Goal: Use online tool/utility: Utilize a website feature to perform a specific function

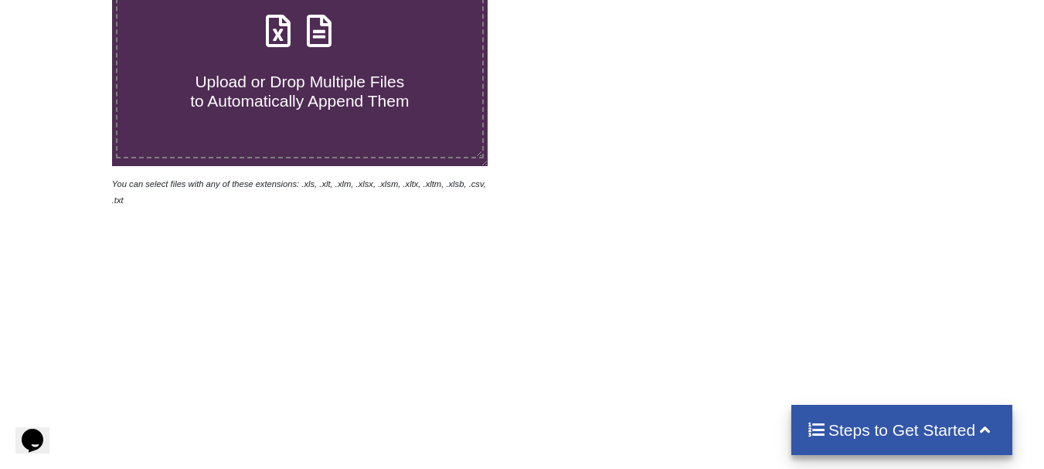
scroll to position [96, 0]
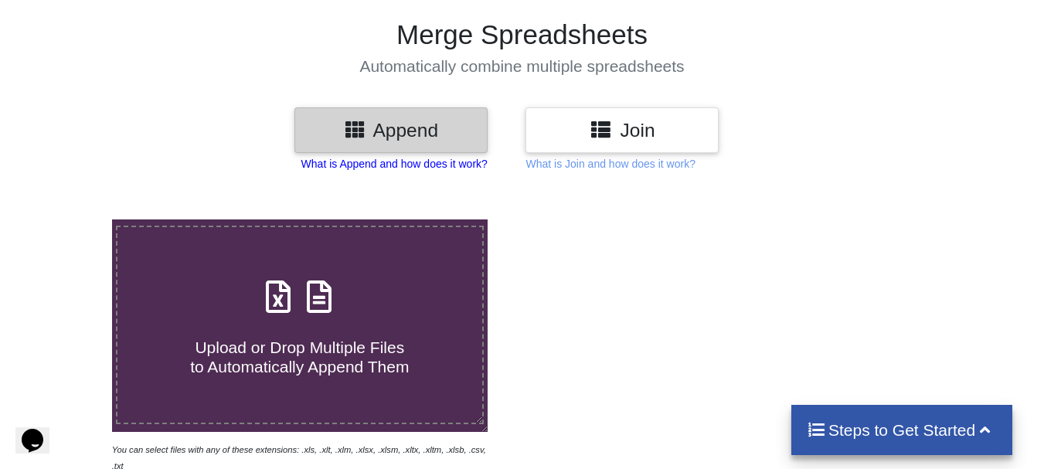
click at [440, 163] on p "What is Append and how does it work?" at bounding box center [394, 163] width 186 height 15
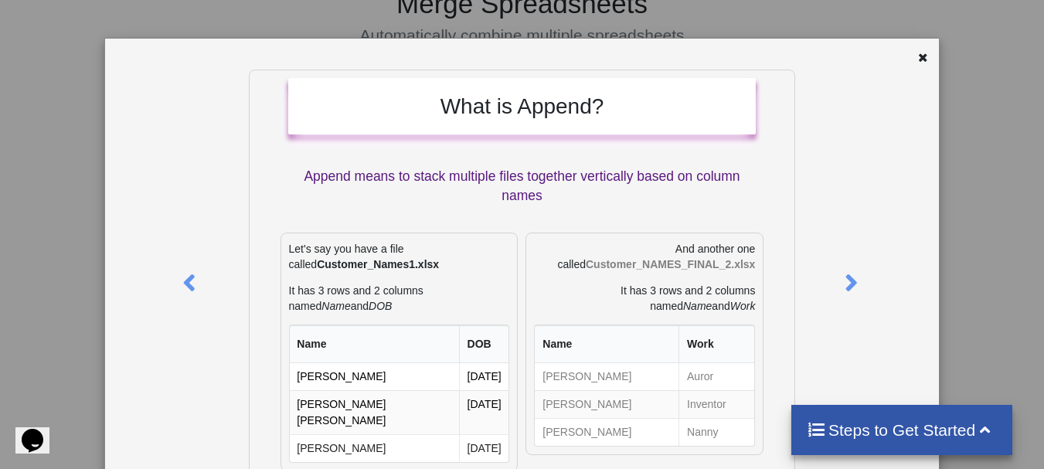
scroll to position [125, 0]
click at [850, 290] on icon at bounding box center [852, 276] width 32 height 27
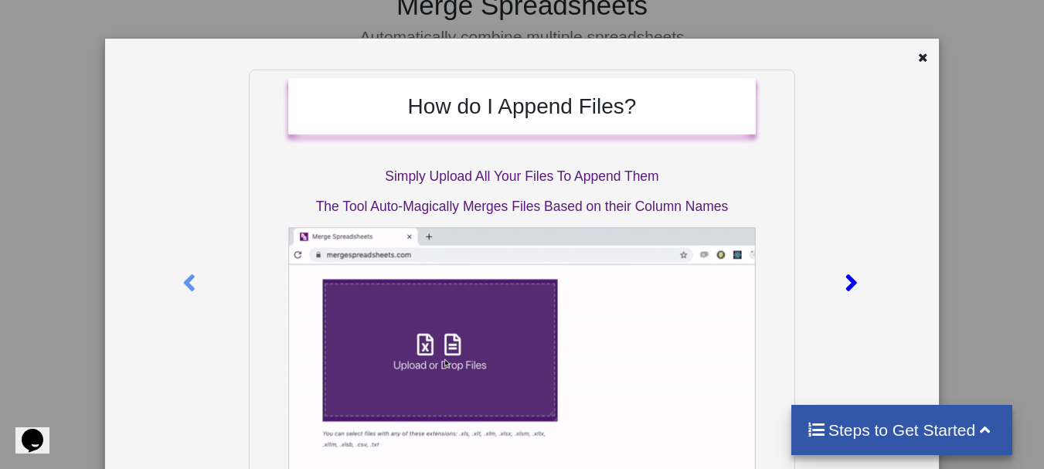
click at [850, 290] on icon at bounding box center [852, 276] width 32 height 27
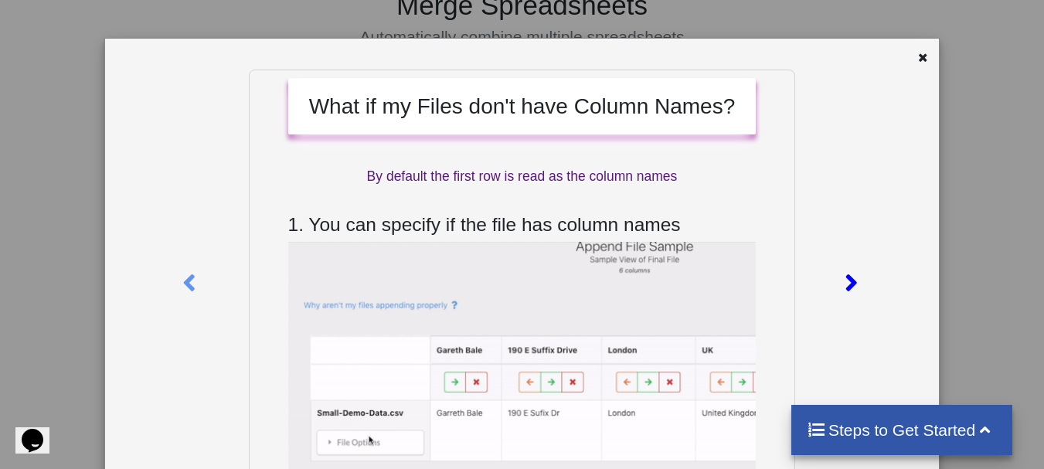
click at [850, 290] on icon at bounding box center [852, 276] width 32 height 27
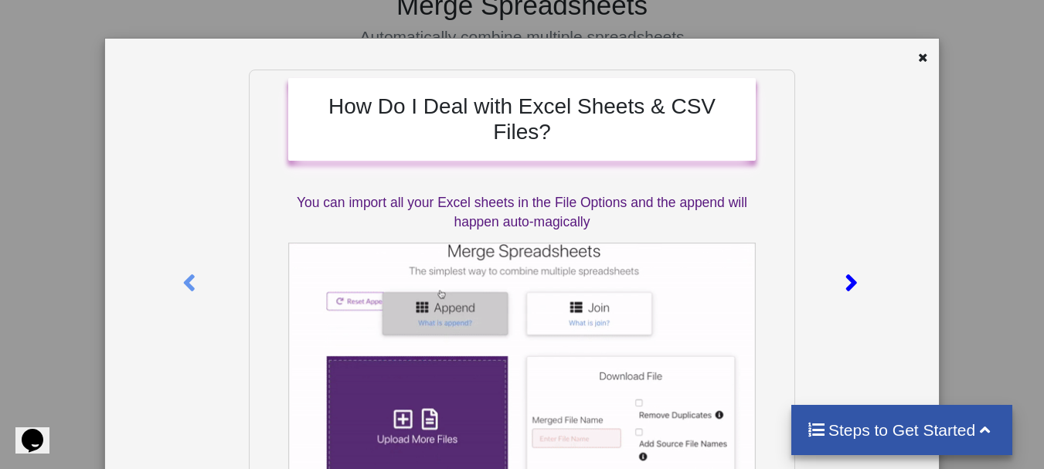
click at [850, 290] on icon at bounding box center [852, 276] width 32 height 27
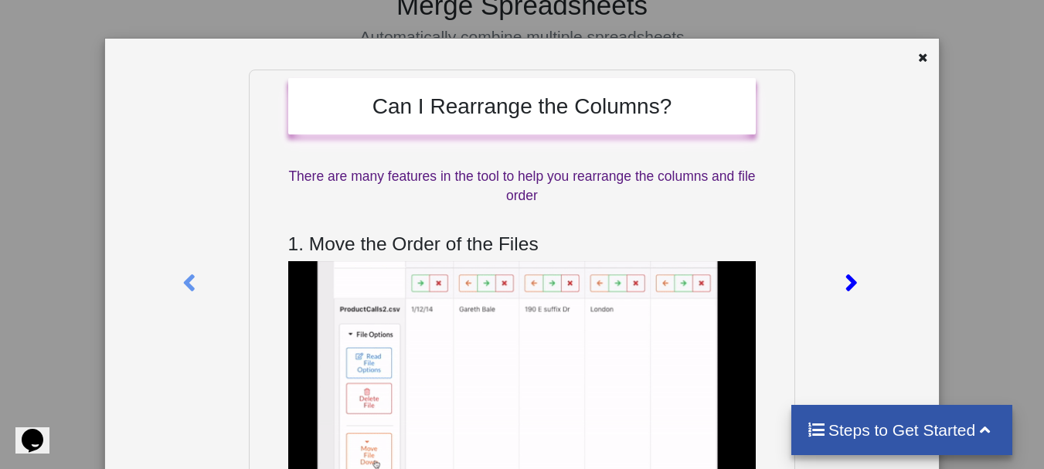
click at [850, 290] on icon at bounding box center [852, 276] width 32 height 27
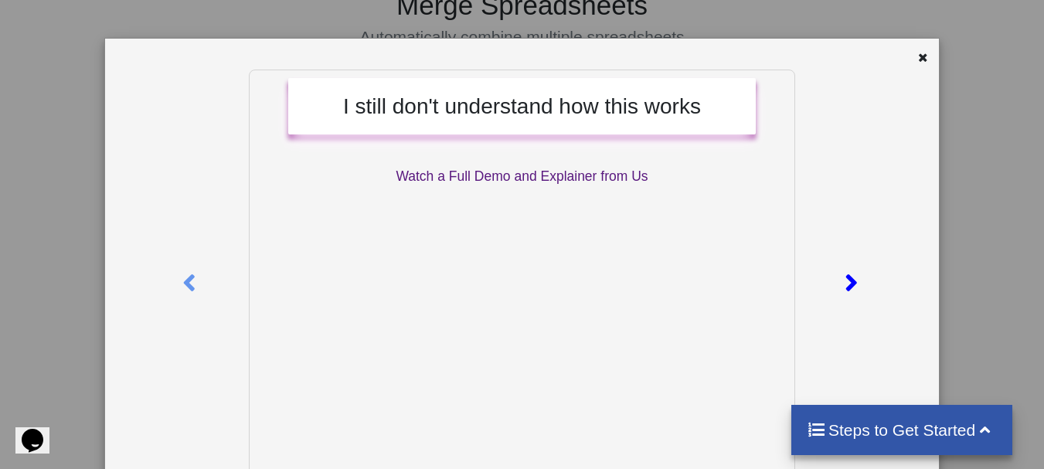
click at [850, 290] on icon at bounding box center [852, 276] width 32 height 27
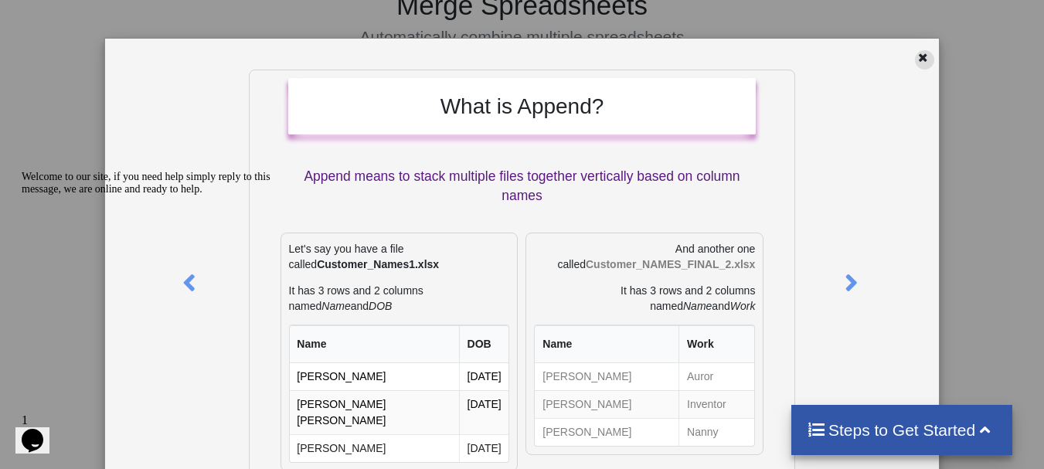
click at [916, 56] on icon at bounding box center [922, 55] width 13 height 11
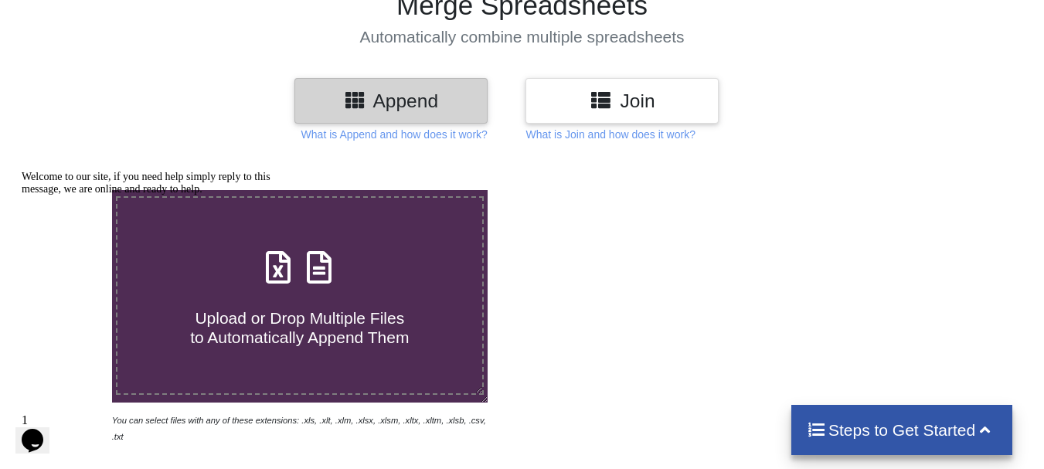
click at [606, 111] on h3 "Join" at bounding box center [622, 101] width 170 height 22
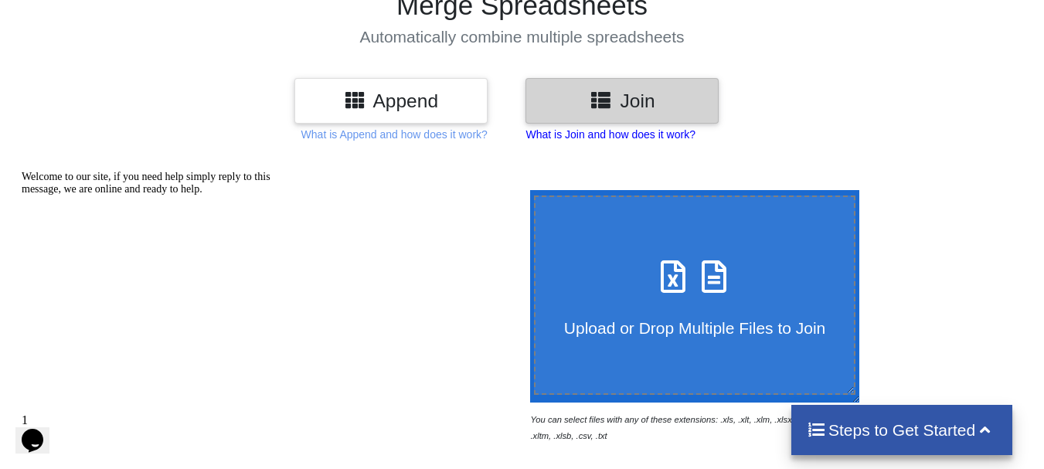
click at [579, 136] on p "What is Join and how does it work?" at bounding box center [609, 134] width 169 height 15
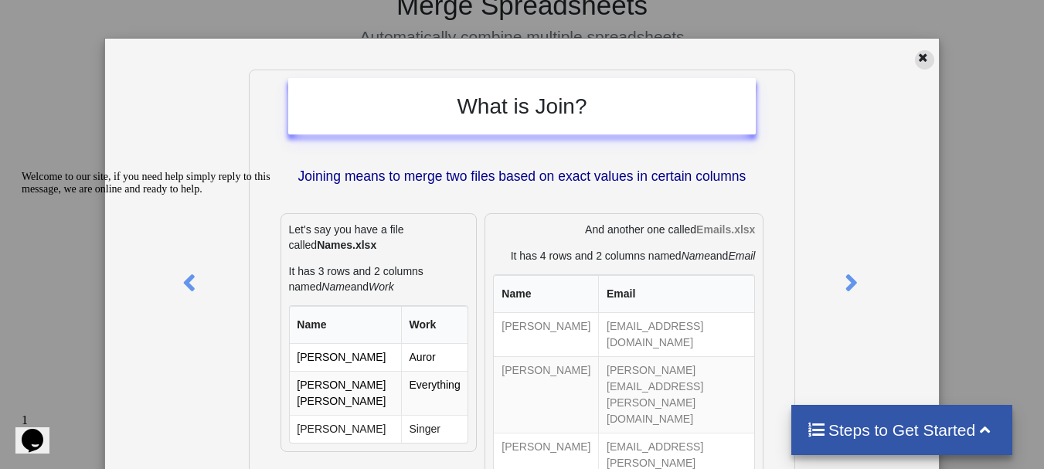
click at [920, 52] on icon at bounding box center [922, 55] width 13 height 11
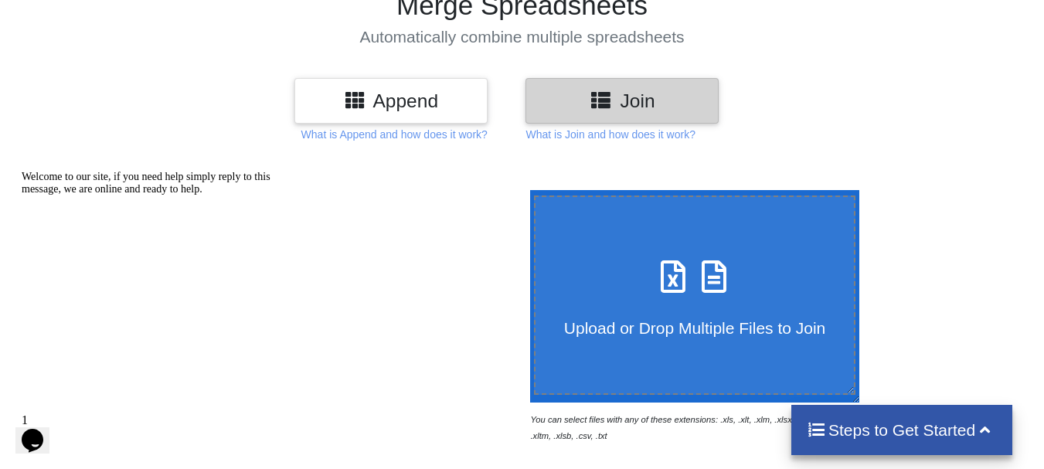
click at [681, 340] on label "Upload or Drop Multiple Files to Join" at bounding box center [695, 295] width 322 height 199
click at [526, 190] on input "Upload or Drop Multiple Files to Join" at bounding box center [526, 190] width 0 height 0
type input "C:\fakepath\TOT SALE Dhaanya [DATE].xlsx"
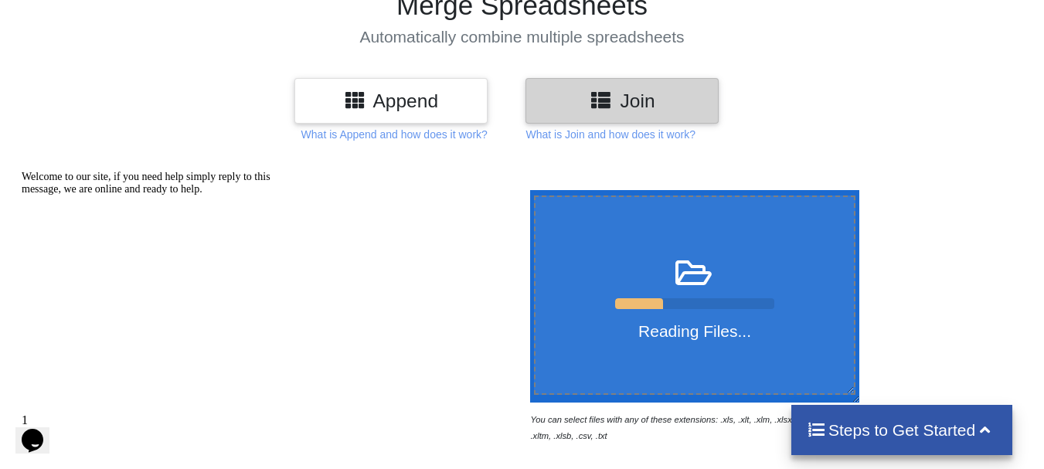
click at [715, 292] on div "Reading Files..." at bounding box center [695, 295] width 319 height 92
click at [526, 190] on input "Reading Files..." at bounding box center [526, 190] width 0 height 0
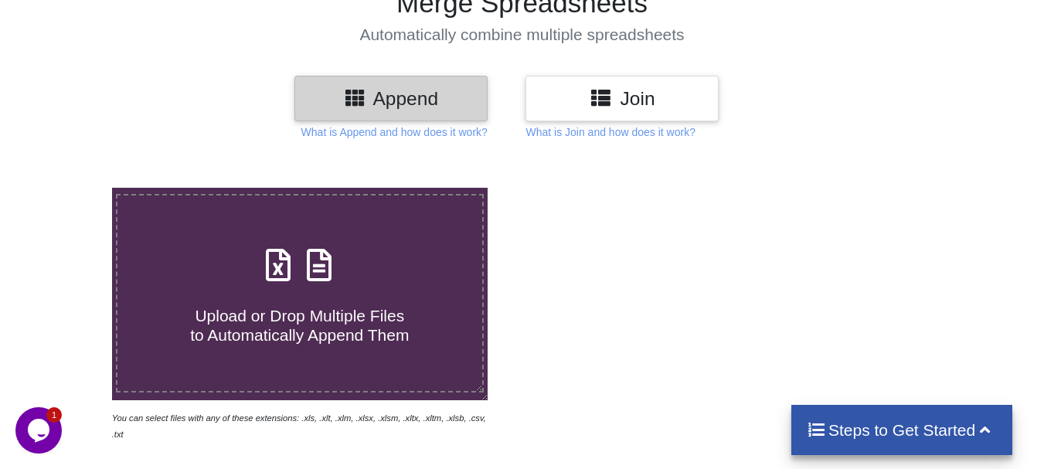
click at [598, 95] on icon at bounding box center [601, 96] width 22 height 19
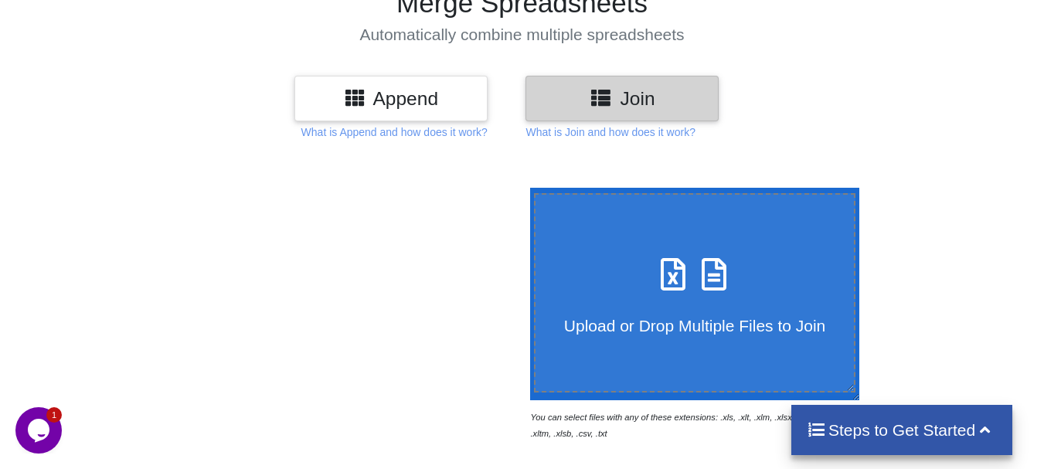
click at [678, 317] on span "Upload or Drop Multiple Files to Join" at bounding box center [694, 326] width 261 height 18
click at [526, 188] on input "Upload or Drop Multiple Files to Join" at bounding box center [526, 188] width 0 height 0
type input "C:\fakepath\TOT SALE Dhaanya [DATE].xlsx"
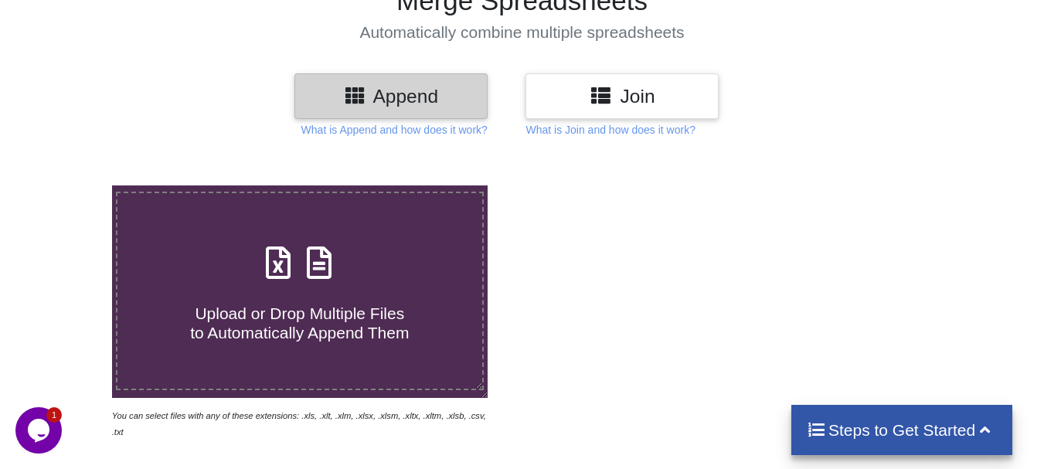
click at [626, 85] on h3 "Join" at bounding box center [622, 96] width 170 height 22
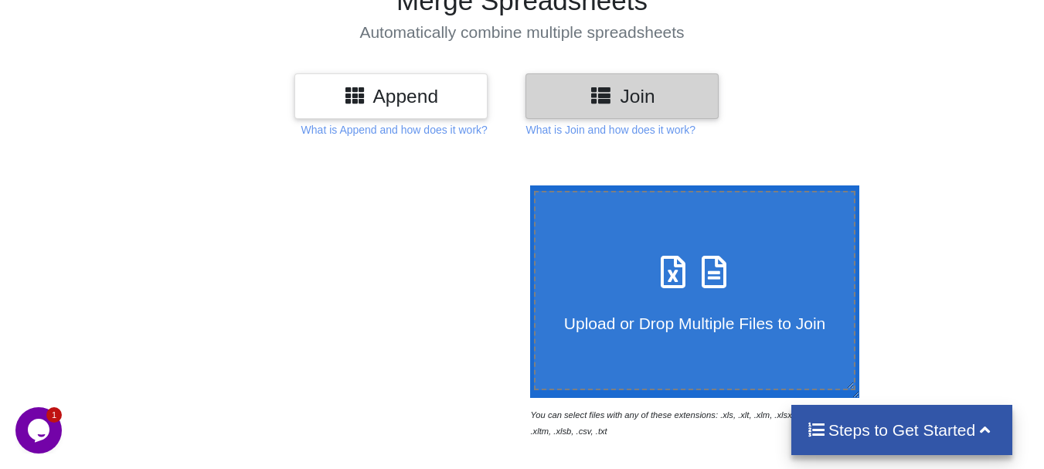
click at [444, 86] on h3 "Append" at bounding box center [391, 96] width 170 height 22
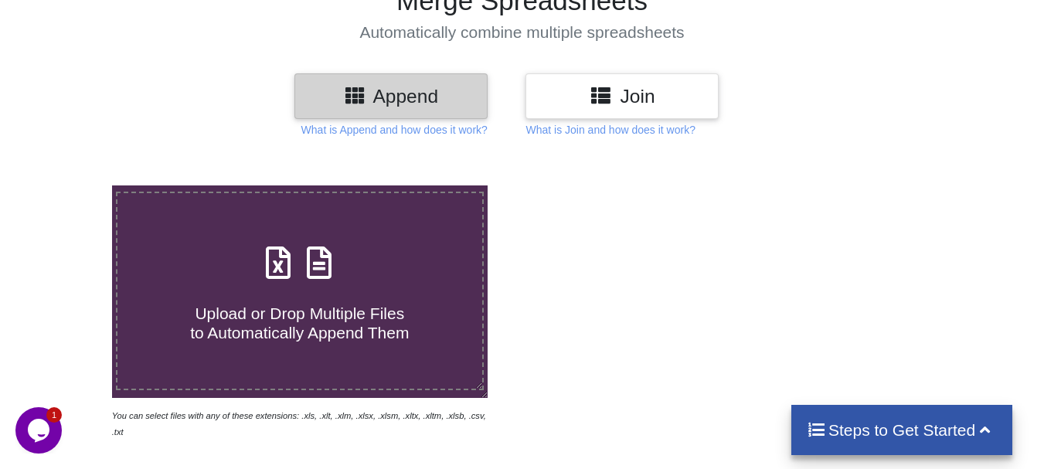
click at [390, 317] on span "Upload or Drop Multiple Files to Automatically Append Them" at bounding box center [299, 322] width 219 height 37
click at [70, 185] on input "Upload or Drop Multiple Files to Automatically Append Them" at bounding box center [70, 185] width 0 height 0
click at [624, 90] on h3 "Join" at bounding box center [622, 96] width 170 height 22
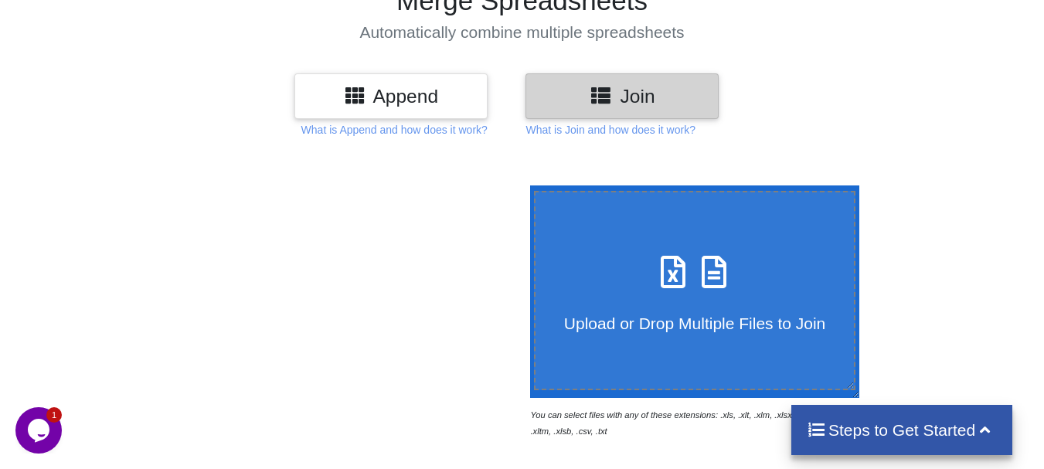
click at [715, 294] on div "Upload or Drop Multiple Files to Join" at bounding box center [695, 290] width 319 height 84
click at [526, 185] on input "Upload or Drop Multiple Files to Join" at bounding box center [526, 185] width 0 height 0
type input "C:\fakepath\PBLR KH-25 Liquidation Tracker as on 06-09-2025.xlsx"
